Goal: Find specific page/section: Find specific page/section

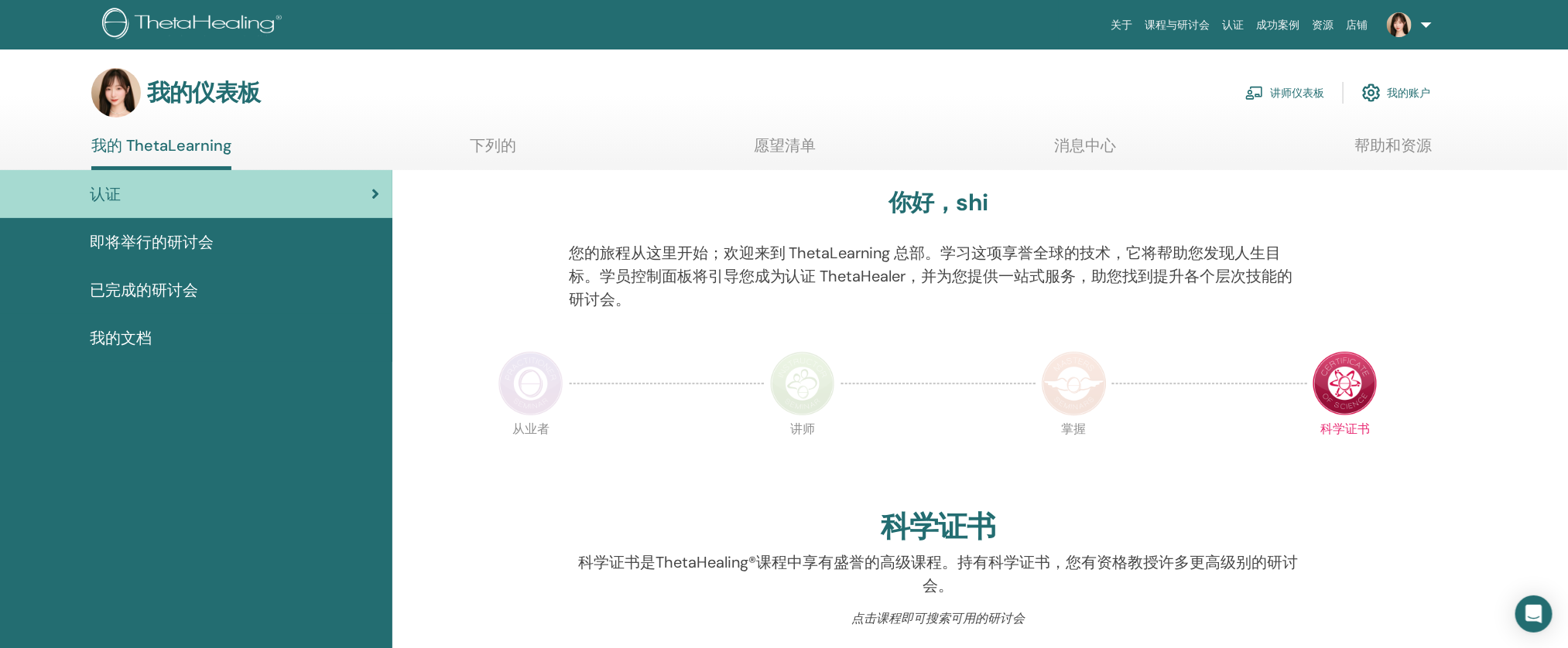
click at [1303, 101] on link "讲师仪表板" at bounding box center [1284, 93] width 79 height 34
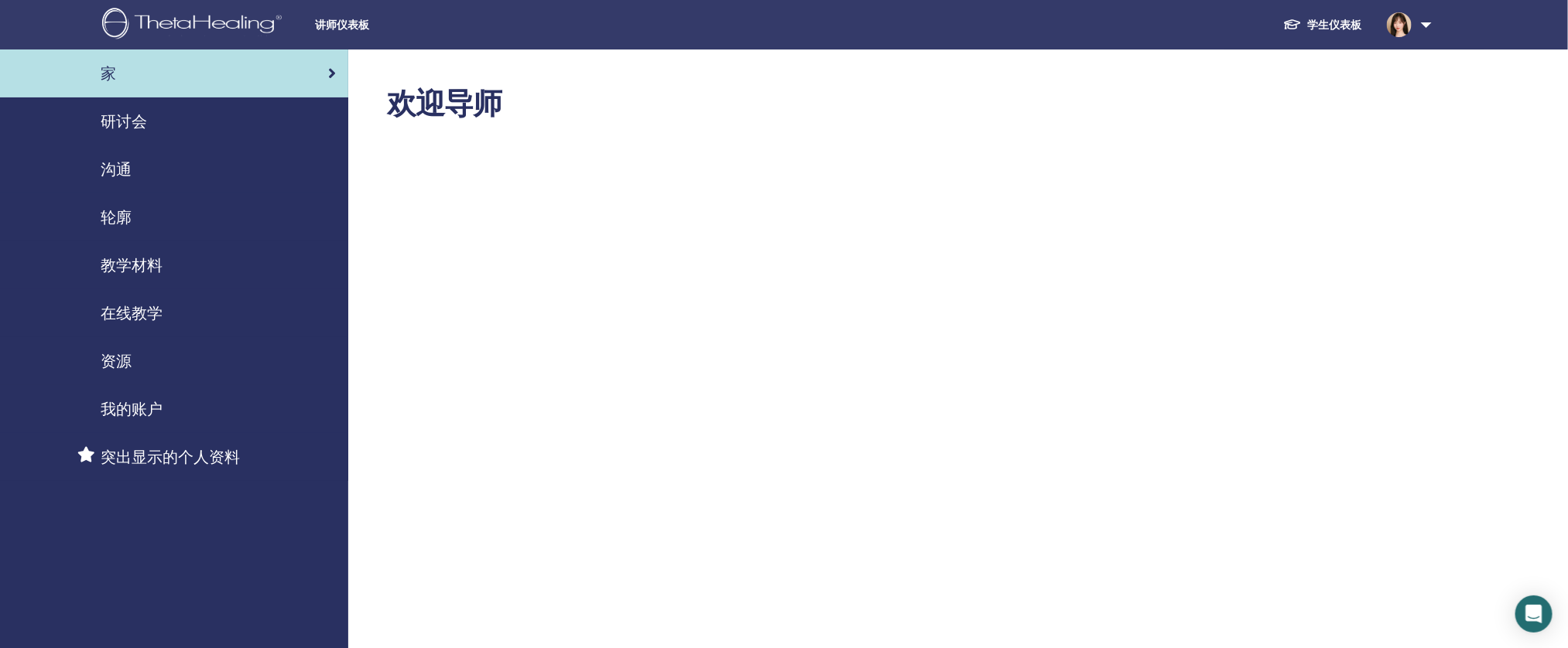
click at [253, 136] on link "研讨会" at bounding box center [174, 122] width 348 height 48
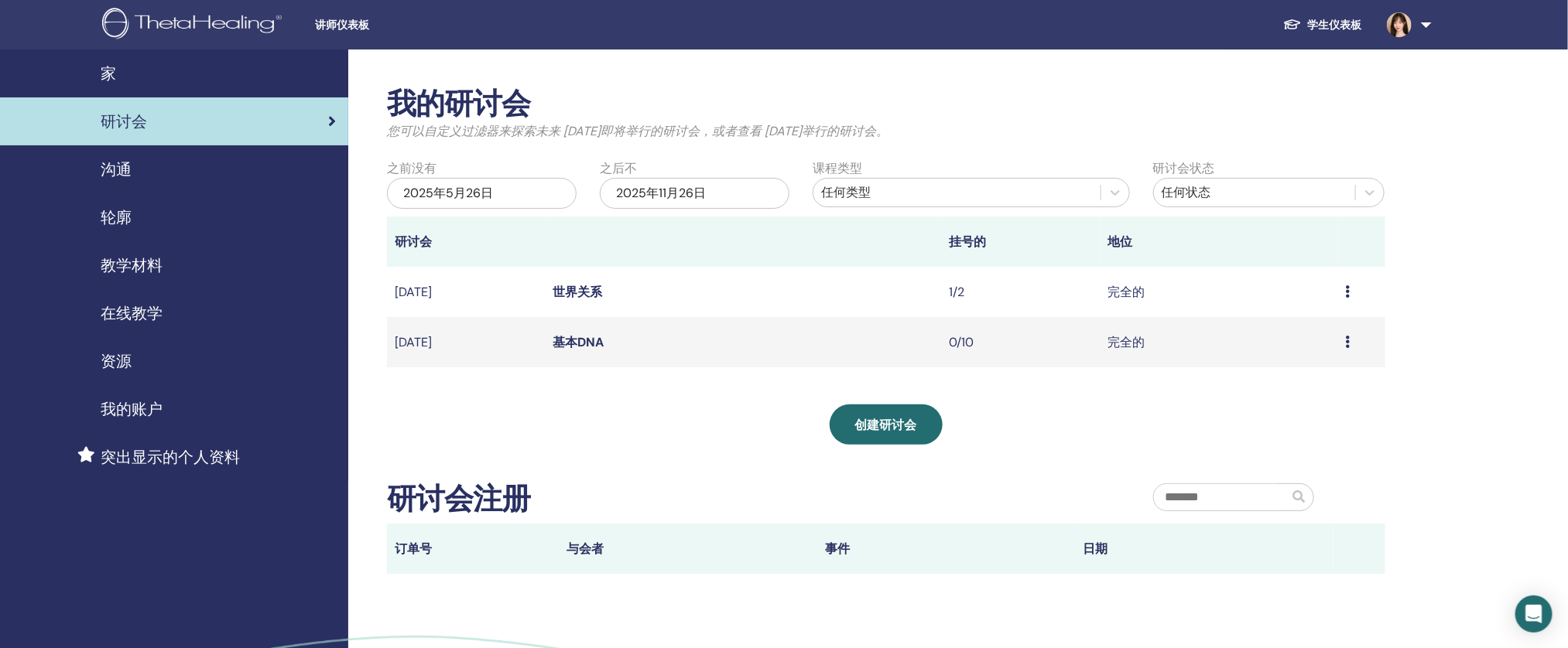
click at [172, 271] on div "教学材料" at bounding box center [174, 265] width 323 height 23
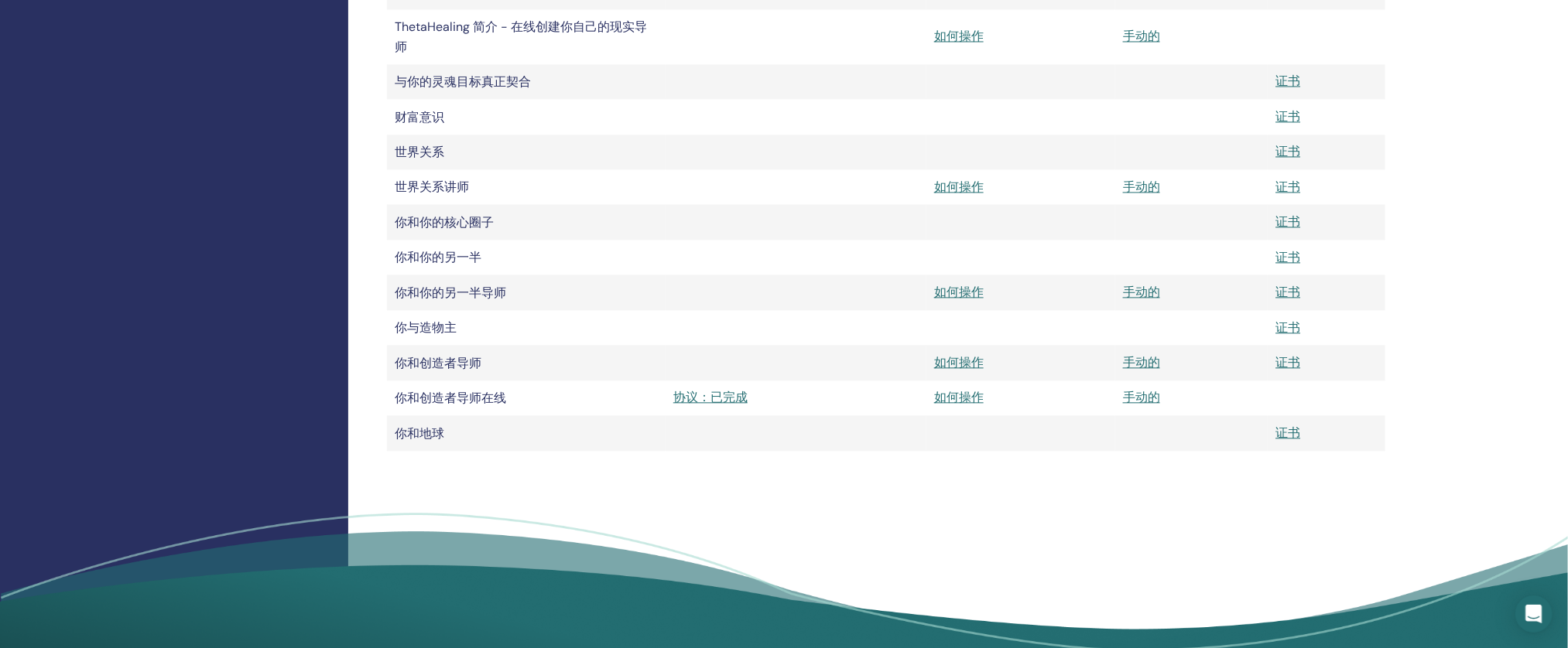
scroll to position [1383, 0]
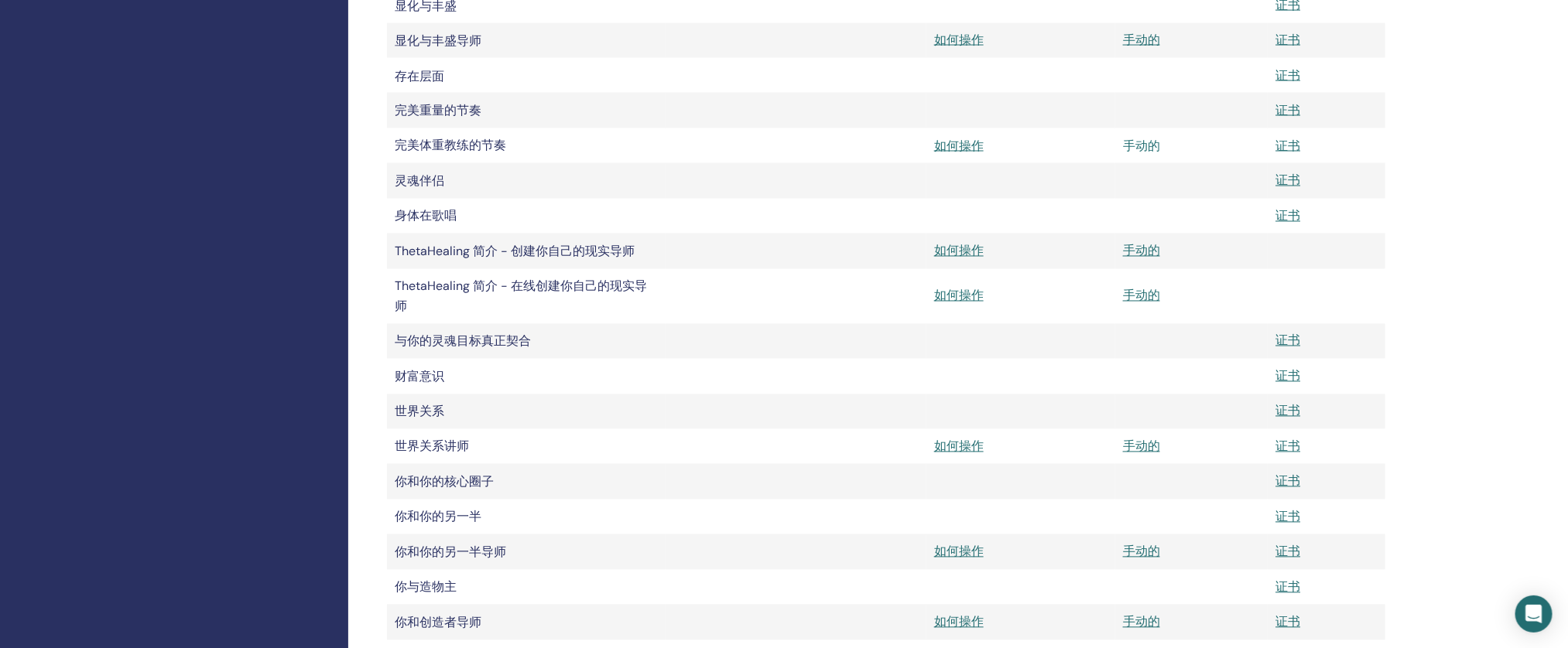
click at [1150, 154] on font "手动的" at bounding box center [1141, 146] width 37 height 17
